Goal: Navigation & Orientation: Find specific page/section

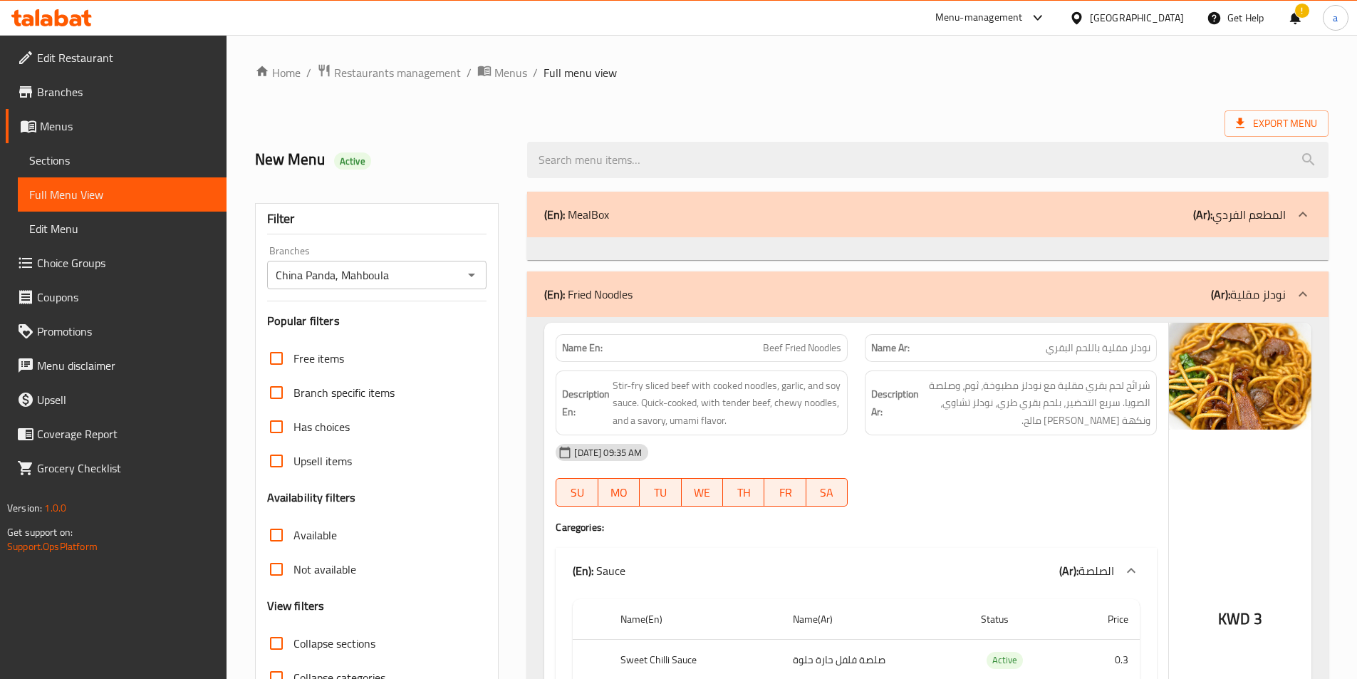
click at [1159, 21] on div "[GEOGRAPHIC_DATA]" at bounding box center [1137, 18] width 94 height 16
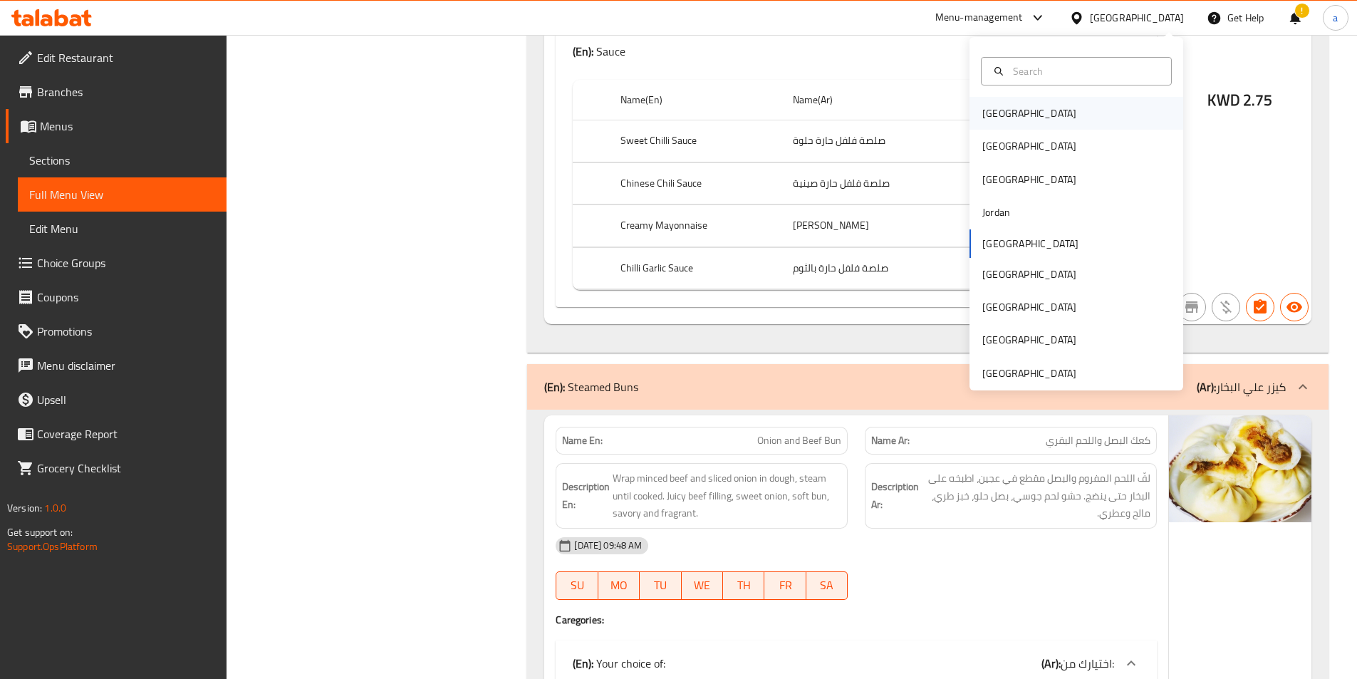
scroll to position [1583, 0]
click at [1007, 141] on div "[GEOGRAPHIC_DATA]" at bounding box center [1029, 146] width 117 height 33
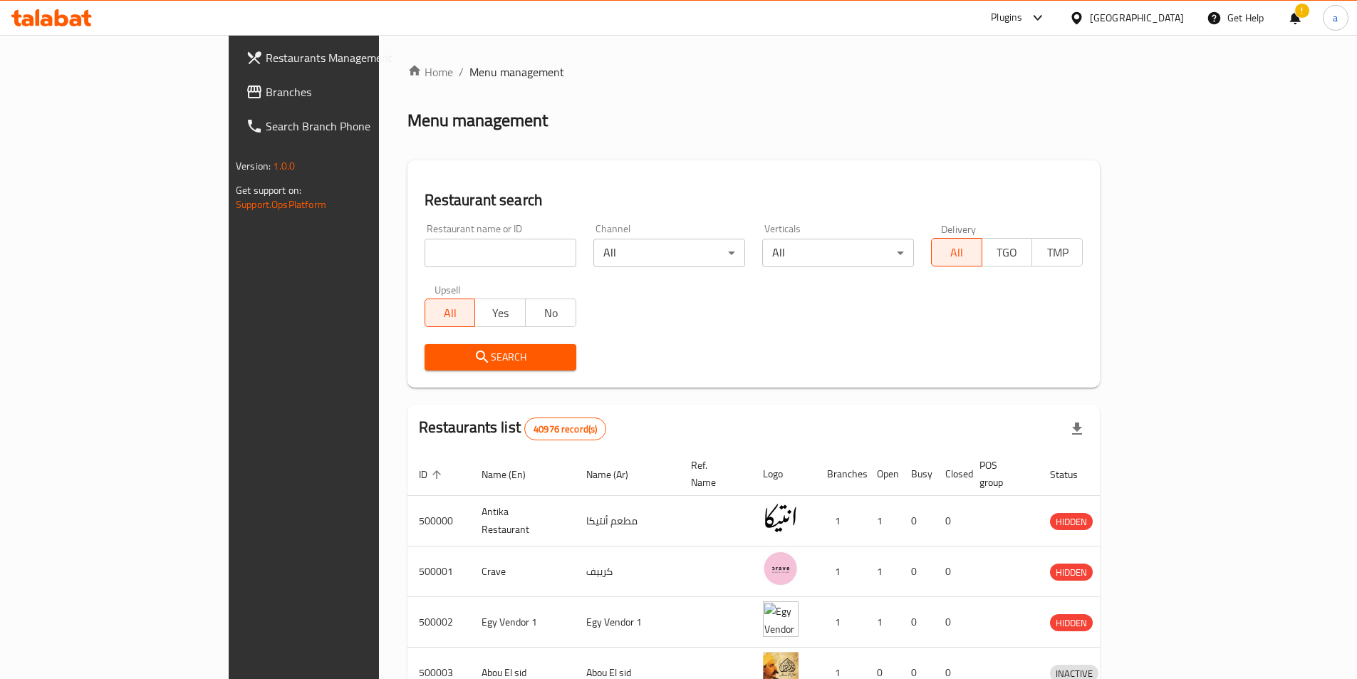
click at [1159, 21] on div "[GEOGRAPHIC_DATA]" at bounding box center [1137, 18] width 94 height 16
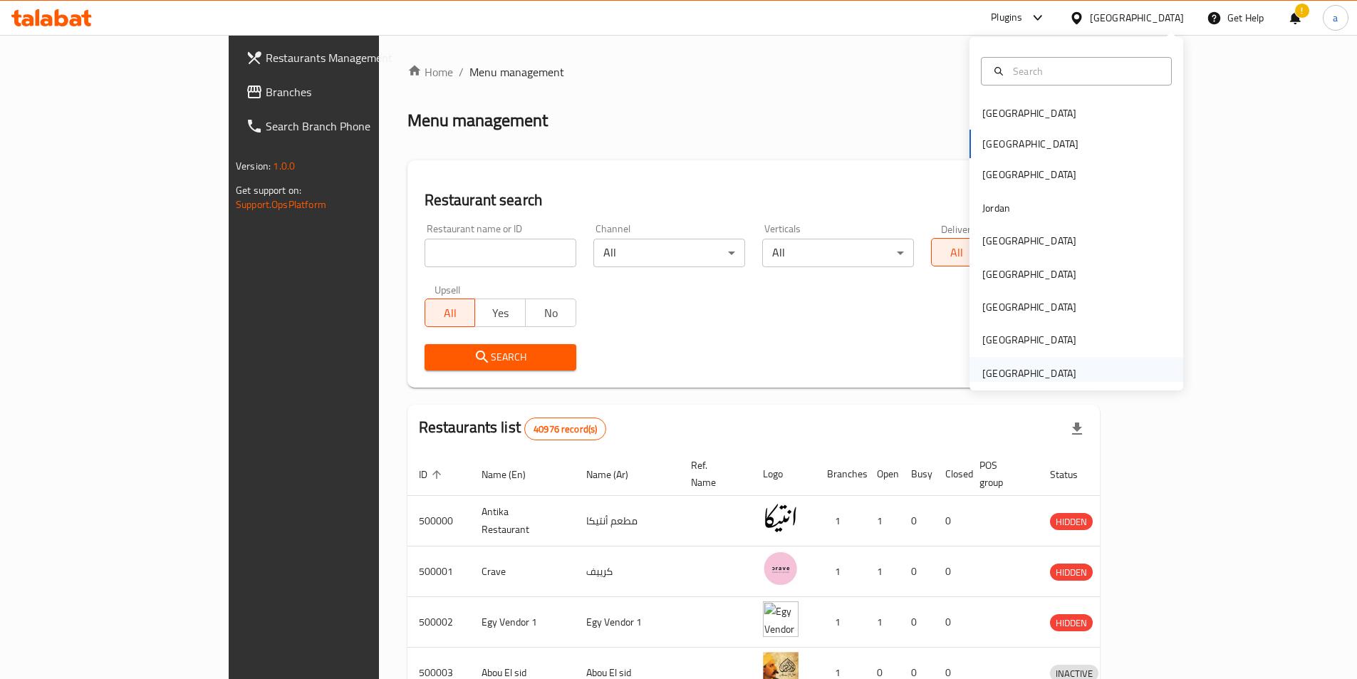
click at [982, 375] on div "[GEOGRAPHIC_DATA]" at bounding box center [1029, 373] width 94 height 16
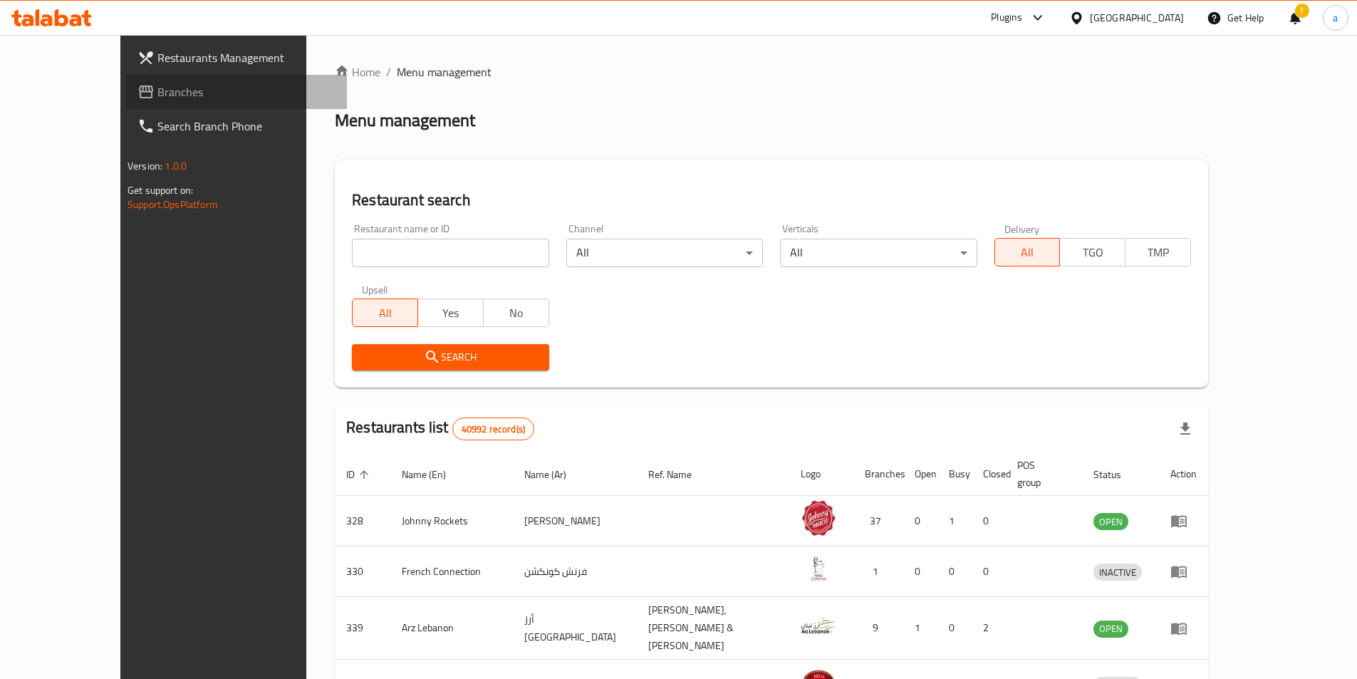
click at [157, 93] on span "Branches" at bounding box center [246, 91] width 178 height 17
